Goal: Communication & Community: Answer question/provide support

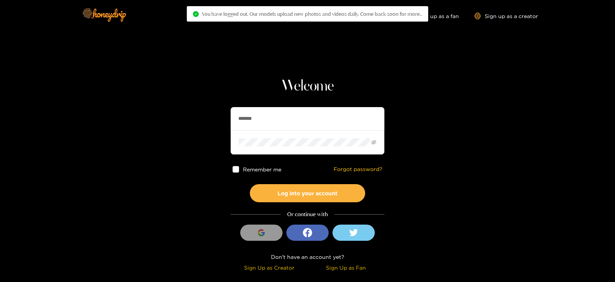
drag, startPoint x: 286, startPoint y: 120, endPoint x: 163, endPoint y: 133, distance: 123.8
click at [163, 133] on section "Welcome ******* Remember me Forgot password? Log into your account Or continue …" at bounding box center [307, 136] width 615 height 273
type input "**********"
click at [250, 184] on button "Log into your account" at bounding box center [307, 193] width 115 height 18
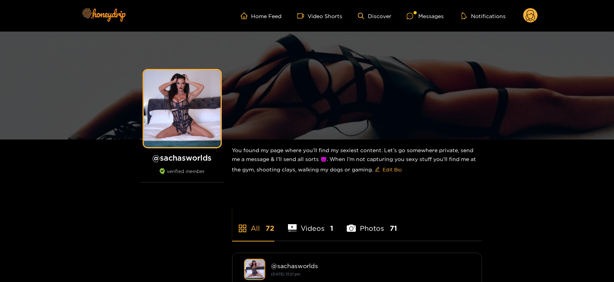
click at [535, 19] on circle at bounding box center [531, 15] width 15 height 15
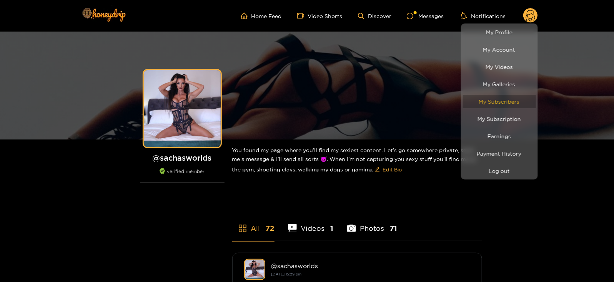
click at [487, 108] on link "My Subscribers" at bounding box center [499, 101] width 73 height 13
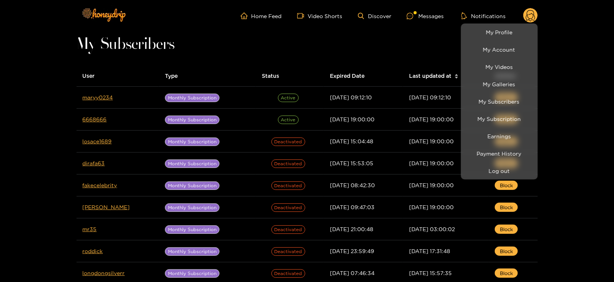
click at [90, 100] on div at bounding box center [307, 141] width 614 height 282
click at [90, 100] on link "maryy0234" at bounding box center [98, 97] width 30 height 6
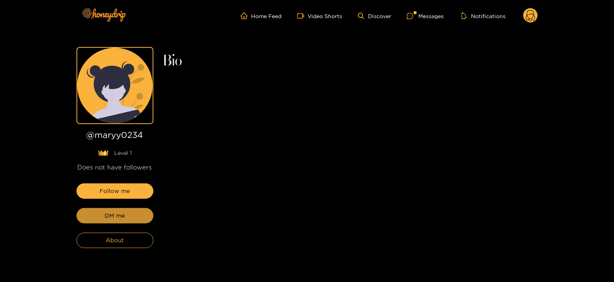
click at [117, 216] on span "DM me" at bounding box center [115, 215] width 20 height 9
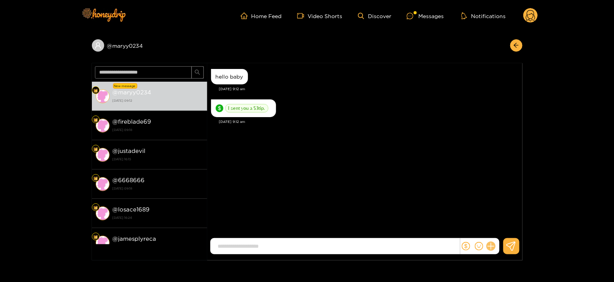
click at [492, 245] on icon at bounding box center [490, 245] width 7 height 7
click at [505, 230] on icon at bounding box center [506, 227] width 8 height 8
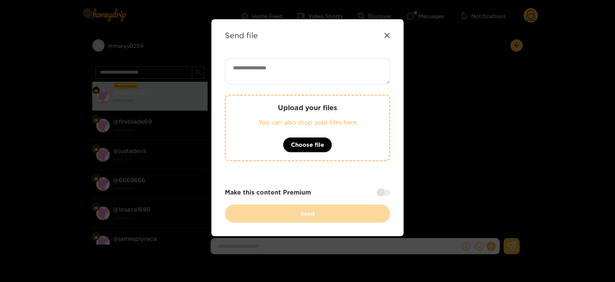
click at [310, 82] on textarea at bounding box center [307, 71] width 165 height 26
paste textarea "**********"
type textarea "**********"
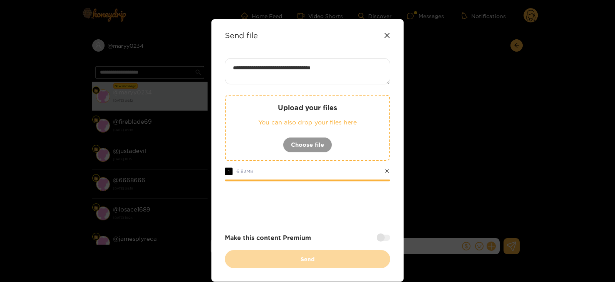
click at [384, 237] on div at bounding box center [383, 237] width 13 height 6
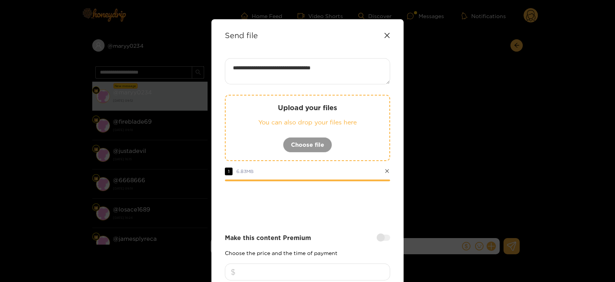
click at [332, 259] on div "Make this content Premium Choose the price and the time of payment 1 hour 24 ho…" at bounding box center [307, 269] width 165 height 72
click at [325, 267] on input "number" at bounding box center [307, 271] width 165 height 17
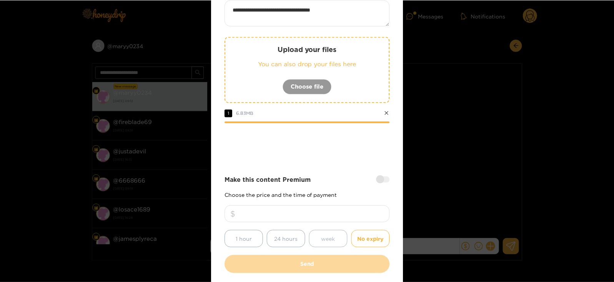
scroll to position [58, 0]
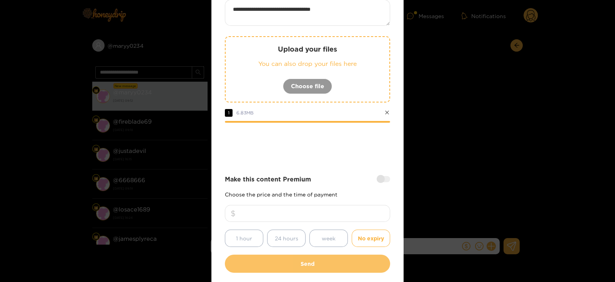
type input "**"
click at [267, 262] on button "Send" at bounding box center [307, 263] width 165 height 18
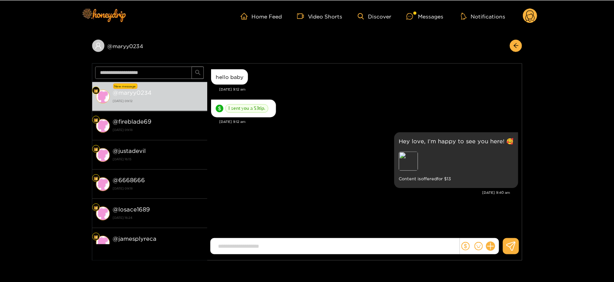
scroll to position [47, 0]
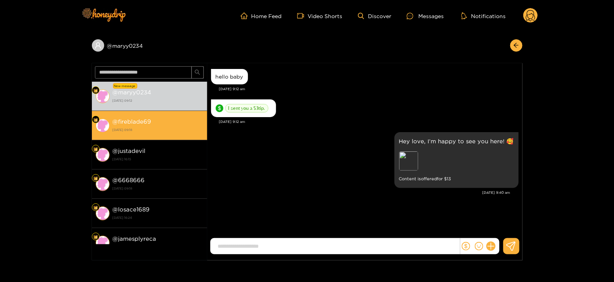
click at [97, 112] on li "@ fireblade69 [DATE] 09:18" at bounding box center [149, 125] width 115 height 29
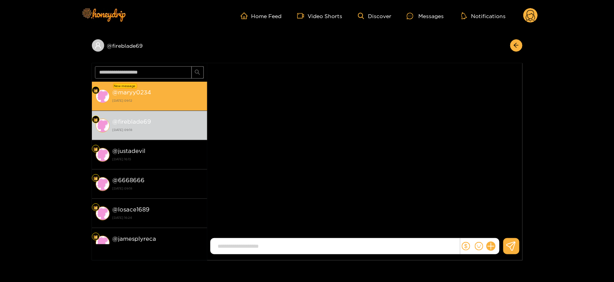
click at [152, 87] on div "@ maryy0234 [DATE] 09:12" at bounding box center [158, 95] width 91 height 17
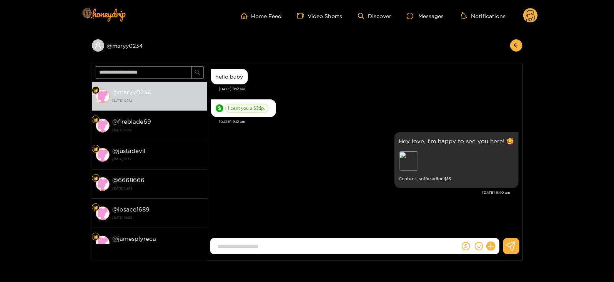
click at [522, 18] on ul "Home Feed Video Shorts Discover Messages Notifications" at bounding box center [389, 15] width 297 height 15
click at [531, 16] on circle at bounding box center [531, 15] width 15 height 15
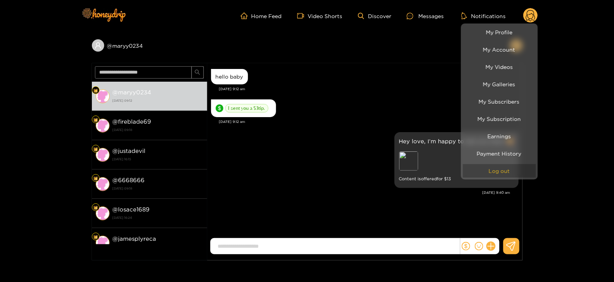
click at [483, 172] on button "Log out" at bounding box center [499, 170] width 73 height 13
